Goal: Task Accomplishment & Management: Complete application form

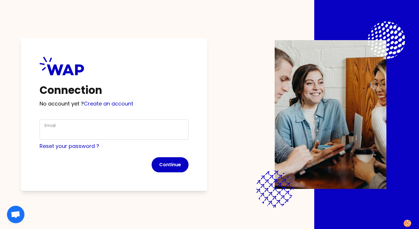
click at [113, 123] on div "Email" at bounding box center [114, 129] width 139 height 15
click at [80, 134] on input "Email" at bounding box center [114, 133] width 139 height 8
type input "[PERSON_NAME][EMAIL_ADDRESS][DOMAIN_NAME]"
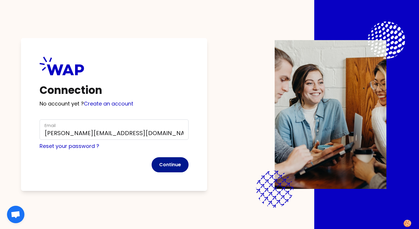
click at [174, 162] on button "Continue" at bounding box center [170, 165] width 37 height 15
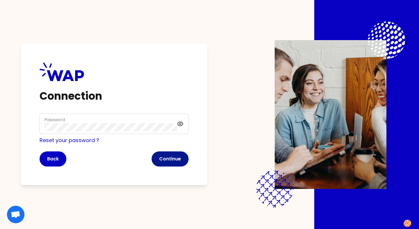
click at [177, 155] on button "Continue" at bounding box center [170, 159] width 37 height 15
